Goal: Task Accomplishment & Management: Manage account settings

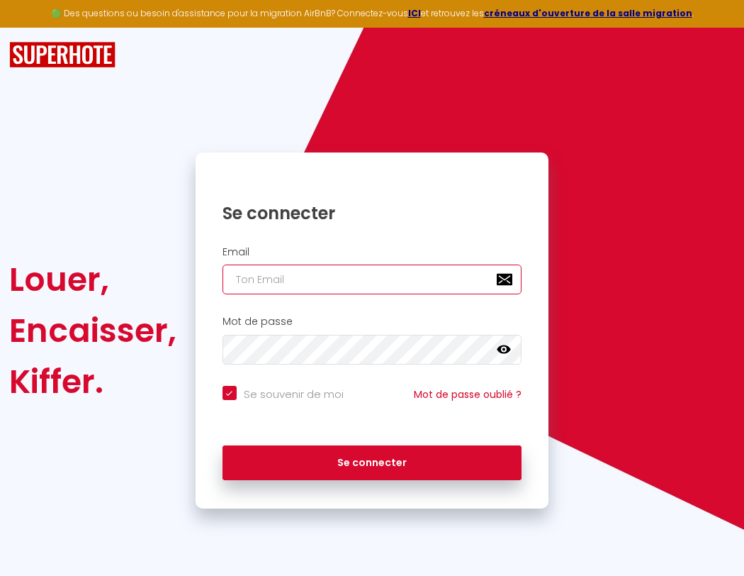
type input "s"
checkbox input "true"
type input "su"
checkbox input "true"
type input "sup"
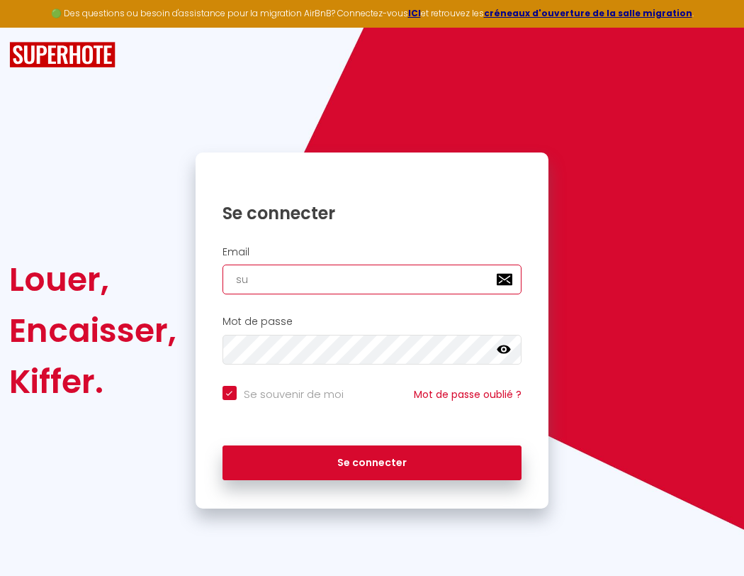
checkbox input "true"
type input "supe"
checkbox input "true"
type input "super"
checkbox input "true"
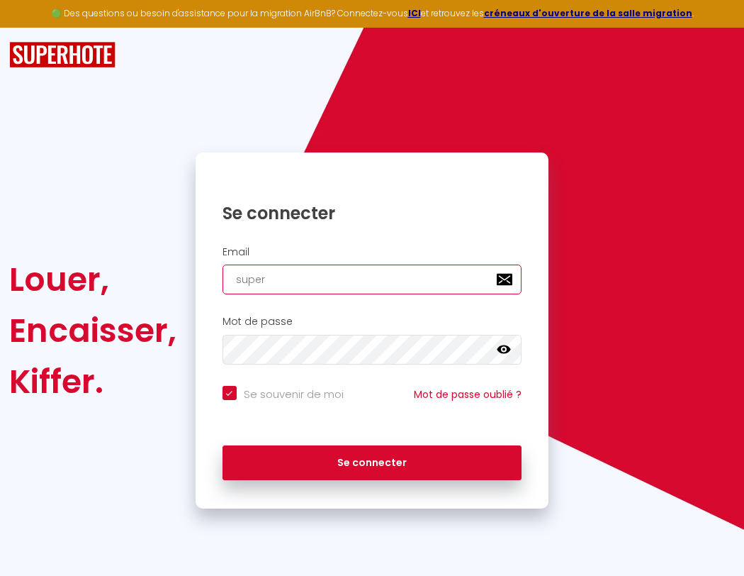
type input "superb"
checkbox input "true"
type input "superbo"
checkbox input "true"
type input "s"
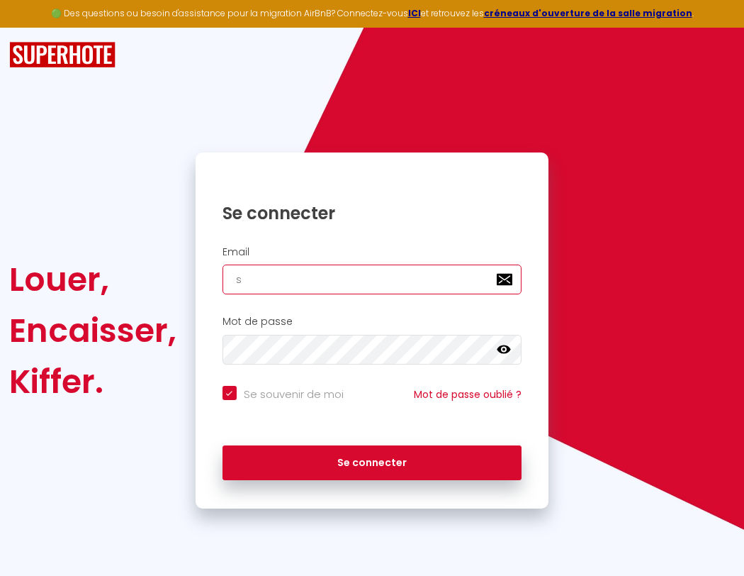
checkbox input "true"
type input "su"
checkbox input "true"
type input "sup"
checkbox input "true"
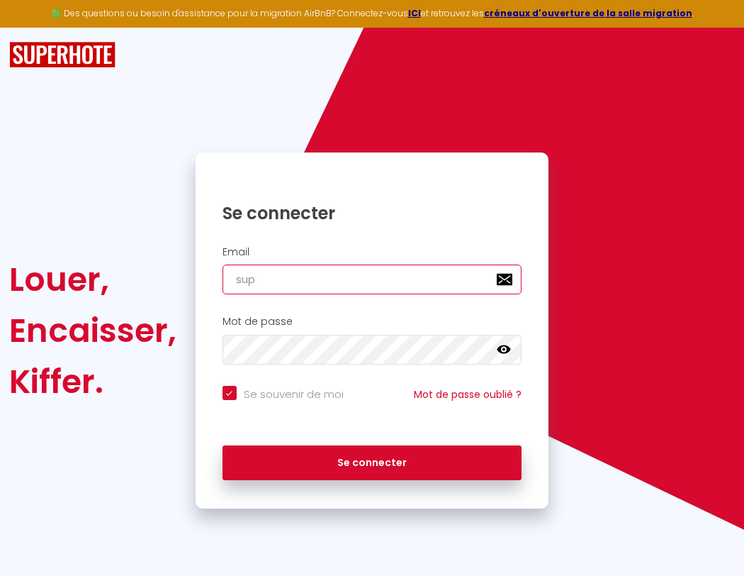
type input "supe"
checkbox input "true"
type input "super"
checkbox input "true"
type input "superbordeau"
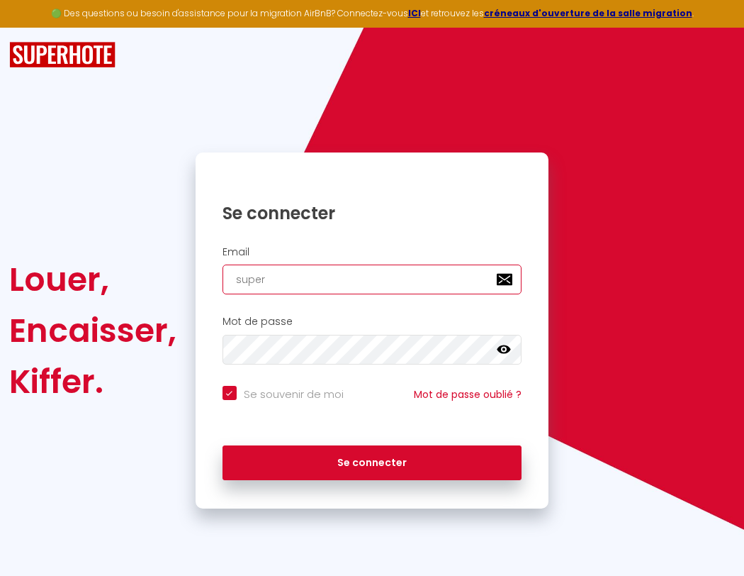
checkbox input "true"
type input "superb"
checkbox input "true"
type input "superbordeaux"
checkbox input "true"
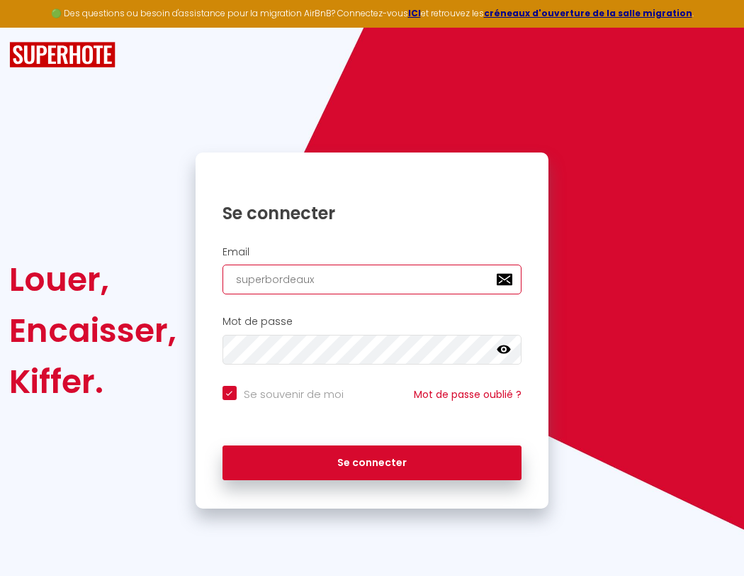
type input "superbo"
checkbox input "true"
type input "s"
checkbox input "true"
type input "su"
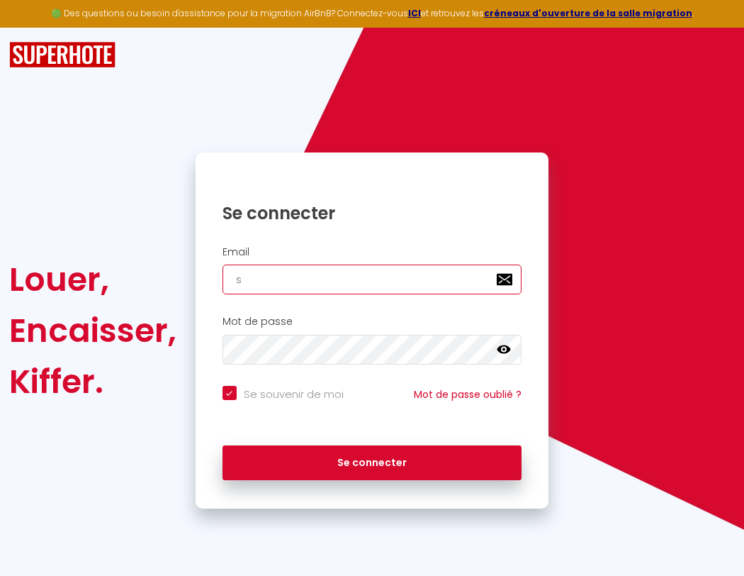
checkbox input "true"
type input "superbor"
checkbox input "true"
type input "sup"
checkbox input "true"
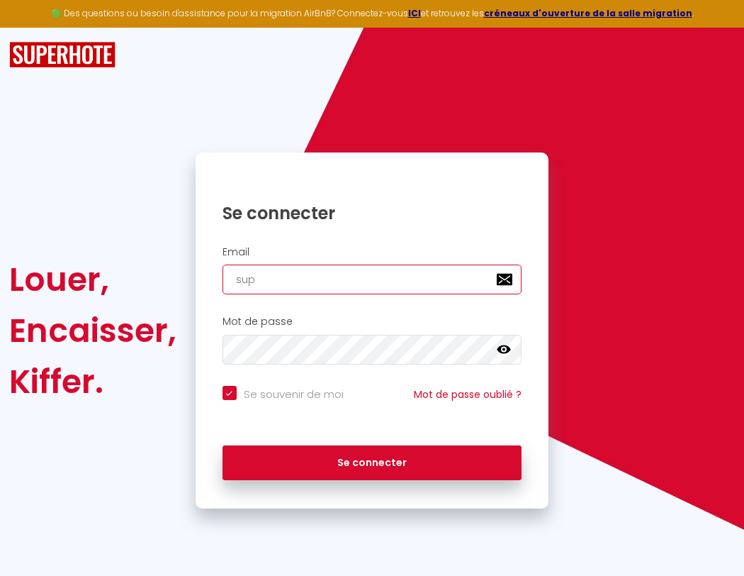
type input "superbord"
checkbox input "true"
type input "supe"
checkbox input "true"
type input "superborde"
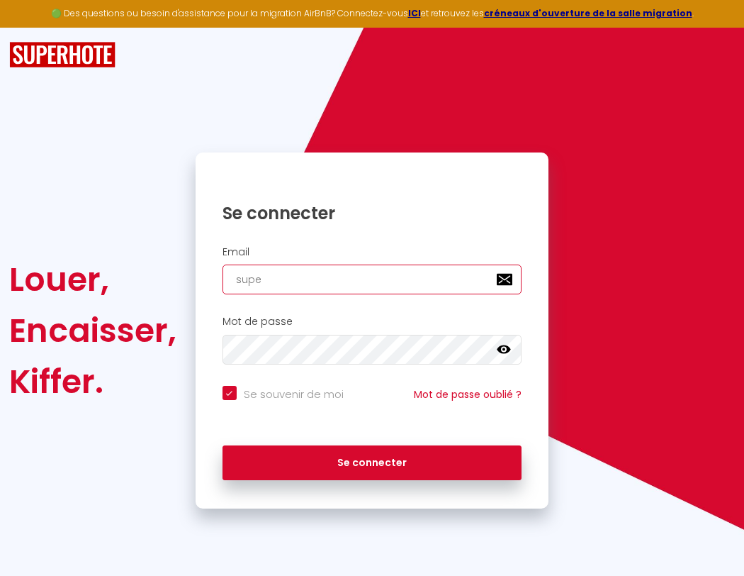
checkbox input "true"
type input "superbordeaux@gma"
checkbox input "true"
type input "super"
checkbox input "true"
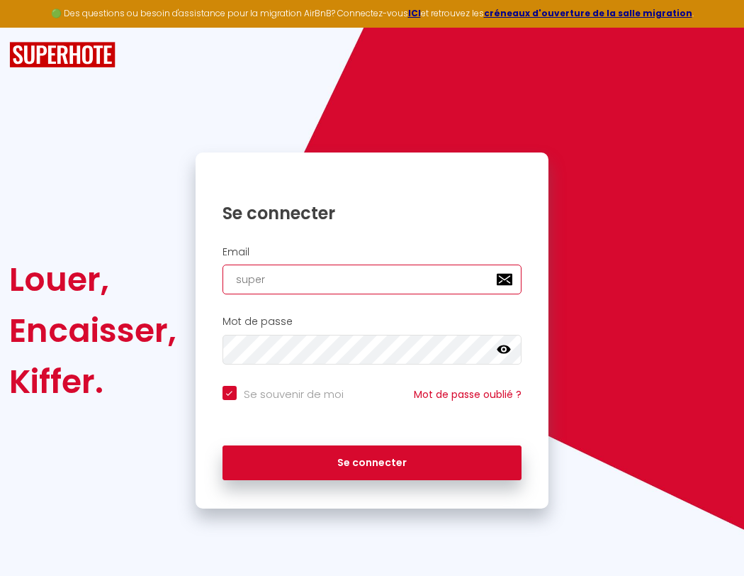
type input "superbordea"
checkbox input "true"
type input "superbordeaux@gmai"
checkbox input "true"
type input "superb"
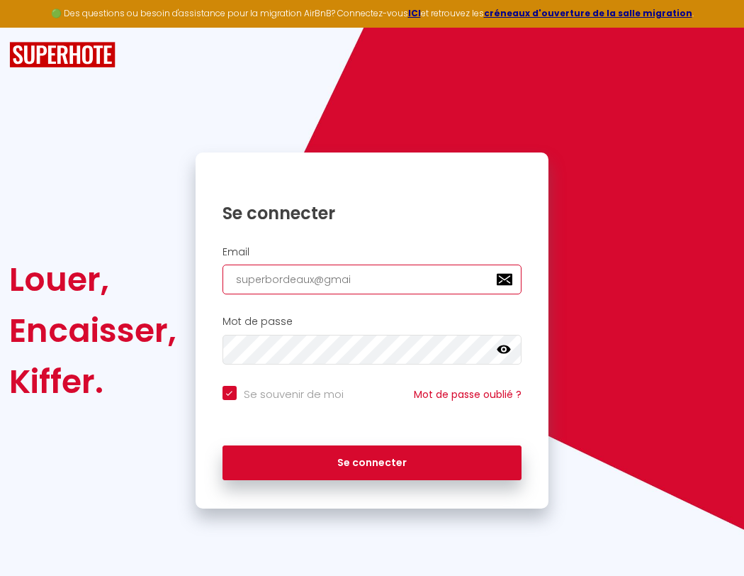
checkbox input "true"
type input "superbordeau"
checkbox input "true"
